Goal: Information Seeking & Learning: Learn about a topic

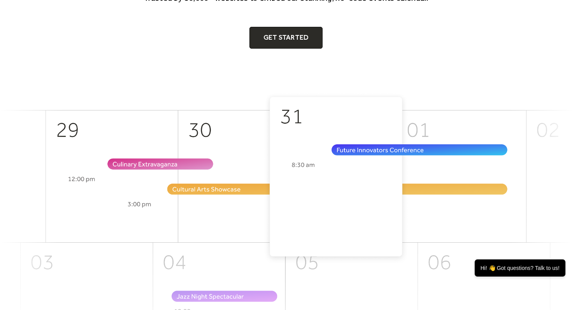
scroll to position [162, 0]
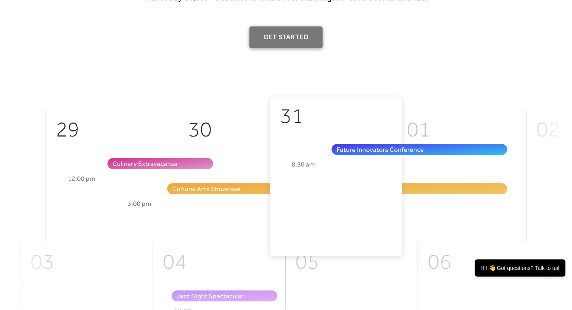
click at [295, 40] on link "Get Started" at bounding box center [286, 37] width 74 height 22
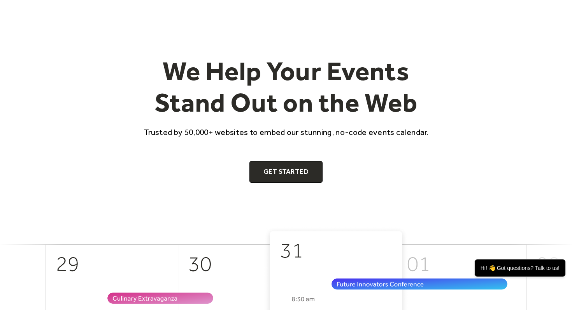
scroll to position [0, 0]
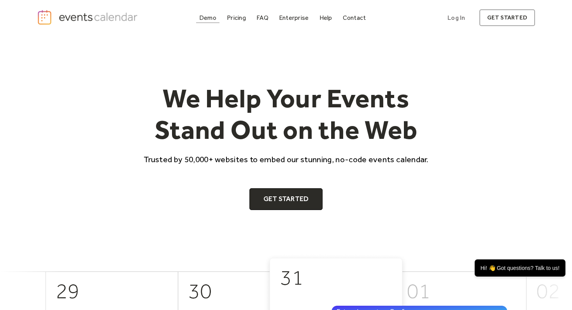
click at [210, 19] on div "Demo" at bounding box center [207, 18] width 17 height 4
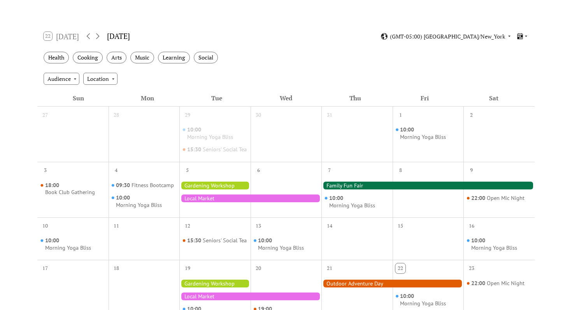
scroll to position [106, 0]
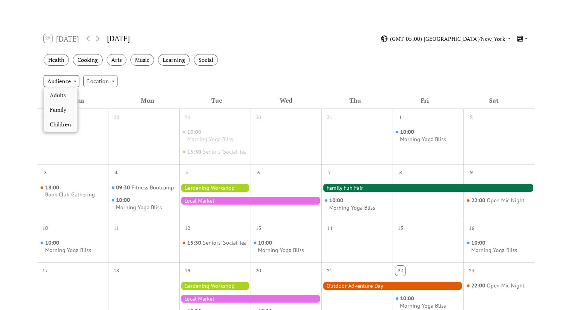
click at [75, 80] on div "Audience" at bounding box center [62, 81] width 36 height 12
click at [146, 83] on div "Audience Location" at bounding box center [285, 80] width 497 height 21
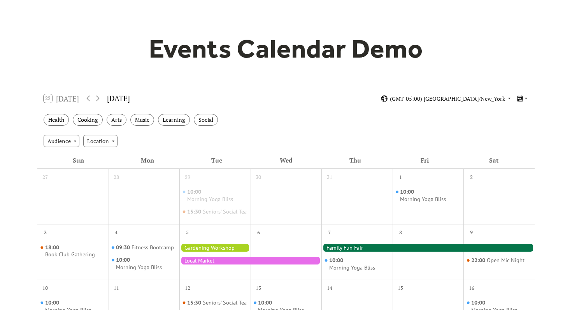
scroll to position [0, 0]
